Goal: Find contact information: Find contact information

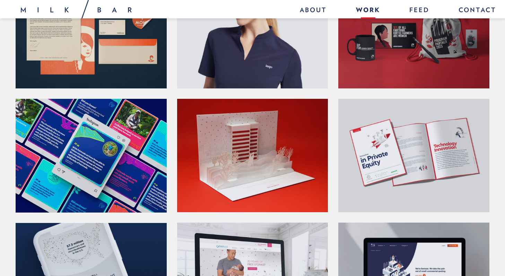
scroll to position [362, 0]
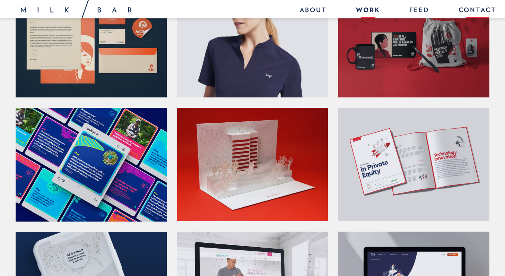
click at [467, 10] on link "Contact" at bounding box center [474, 10] width 45 height 15
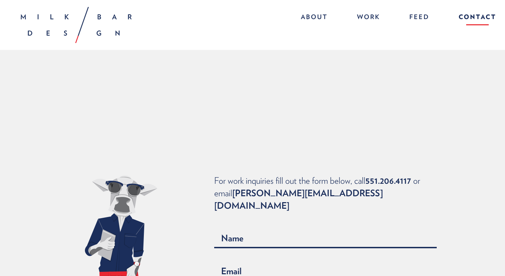
scroll to position [252, 0]
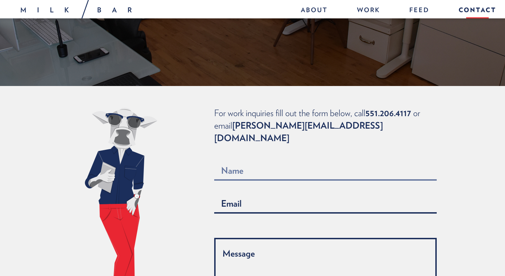
click at [279, 162] on input "Contact form" at bounding box center [325, 171] width 223 height 19
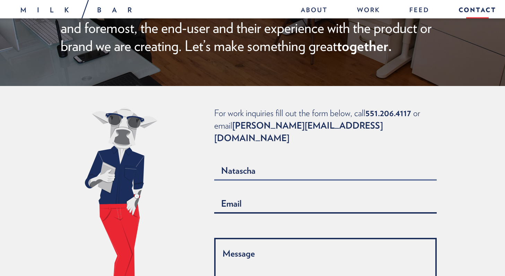
type input "Natascha"
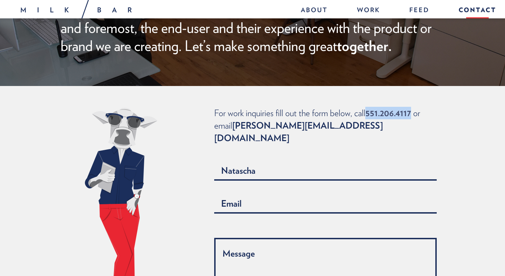
drag, startPoint x: 366, startPoint y: 79, endPoint x: 408, endPoint y: 79, distance: 42.3
click at [408, 107] on p "For work inquiries fill out the form below, call 551.206.4117 or email joanna@m…" at bounding box center [329, 125] width 230 height 37
copy link "551.206.4117"
